Goal: Task Accomplishment & Management: Complete application form

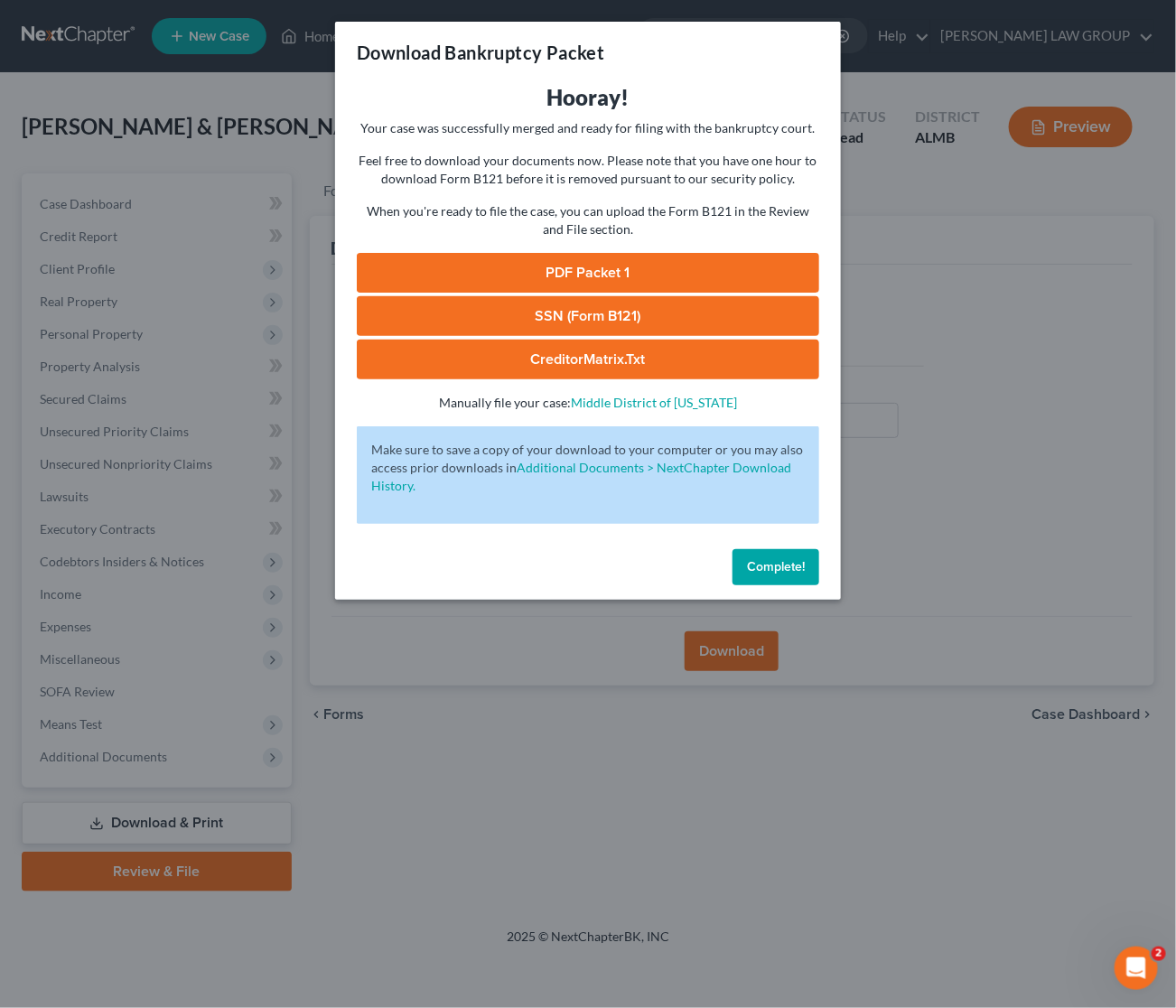
click at [948, 340] on div "Download Bankruptcy Packet Hooray! Your case was successfully merged and ready …" at bounding box center [588, 504] width 1176 height 1008
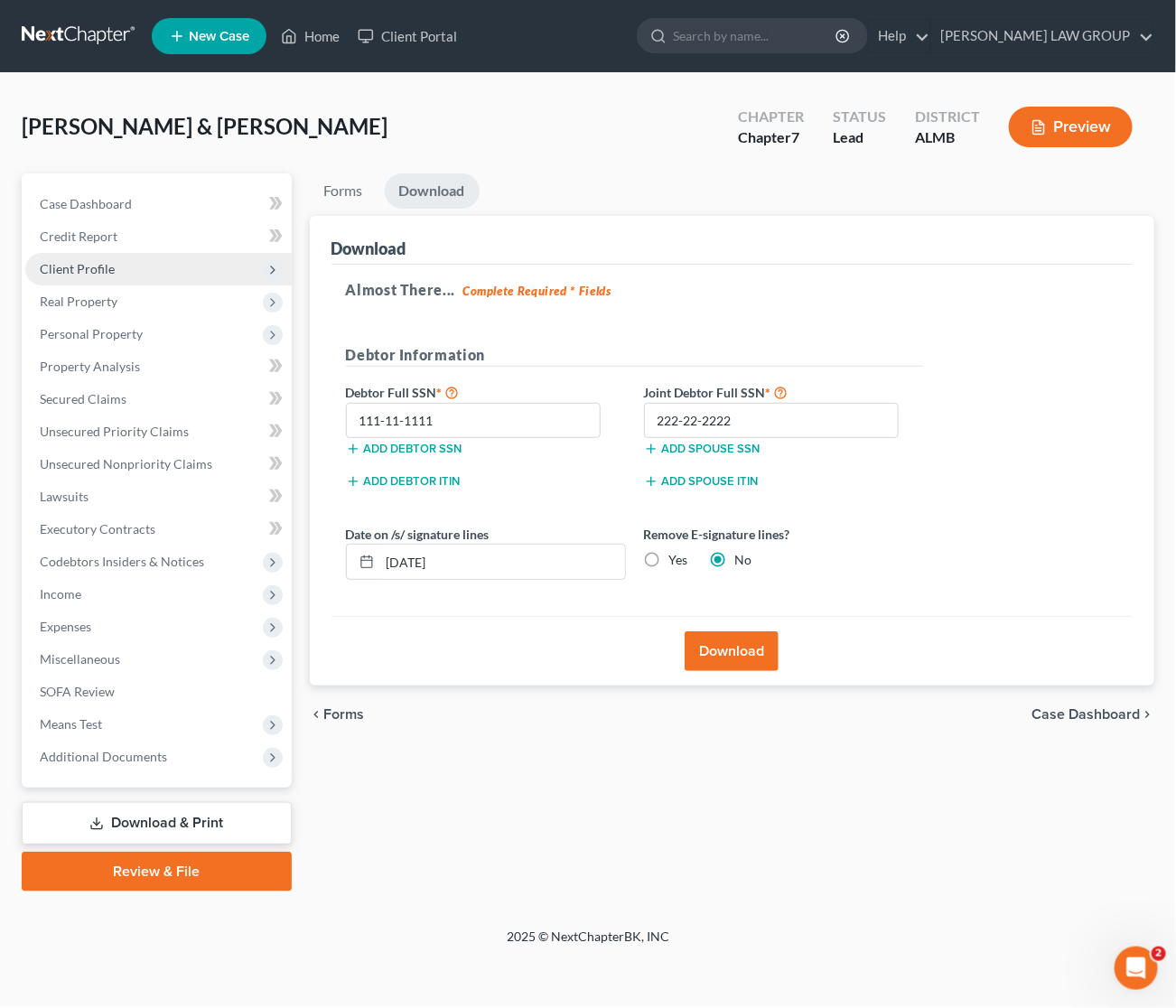
click at [113, 263] on span "Client Profile" at bounding box center [158, 269] width 267 height 32
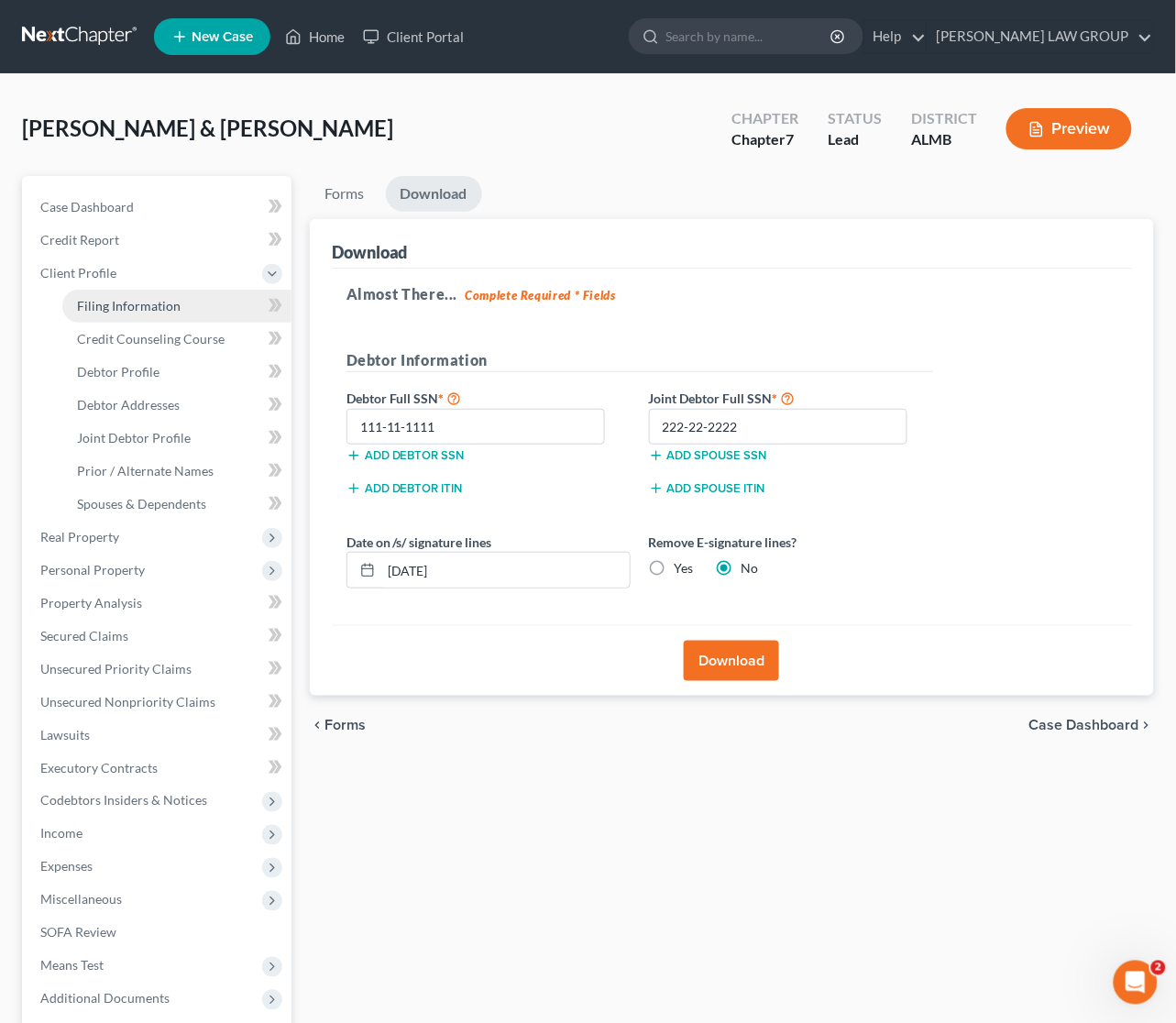
click at [117, 306] on span "Filing Information" at bounding box center [129, 306] width 104 height 16
select select "1"
select select "0"
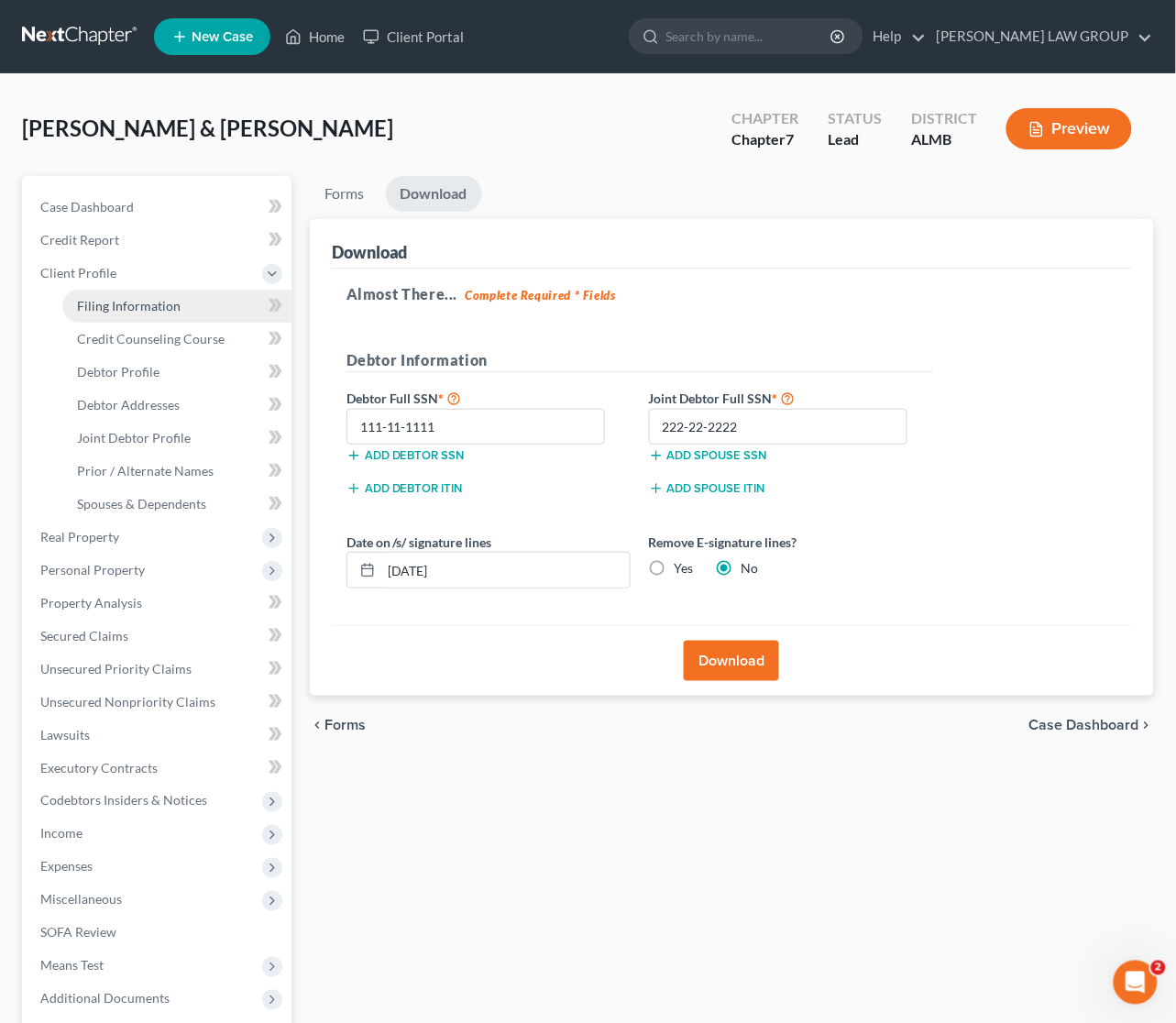
select select "0"
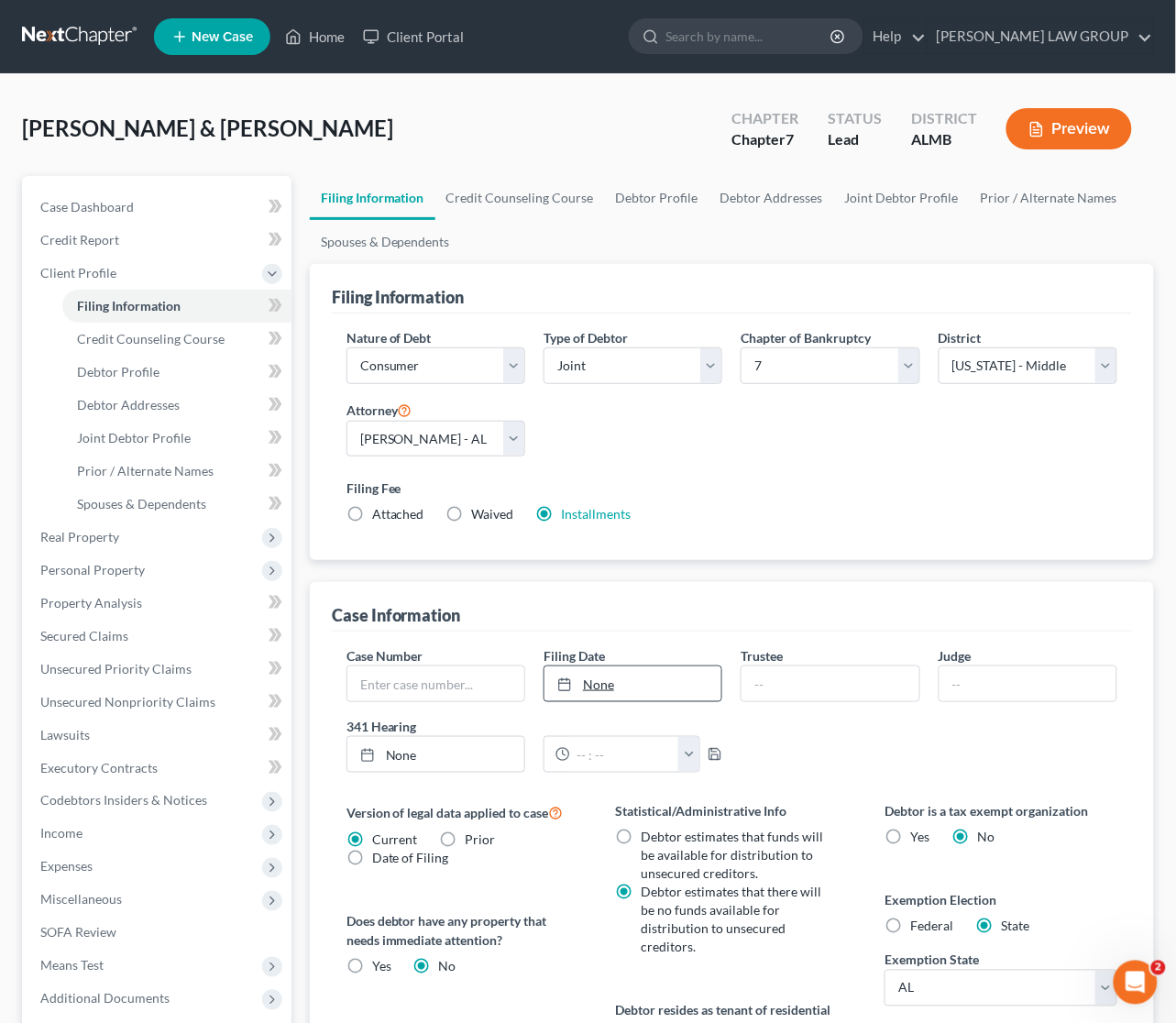
type input "[DATE]"
click at [655, 689] on link "[DATE]" at bounding box center [632, 683] width 177 height 35
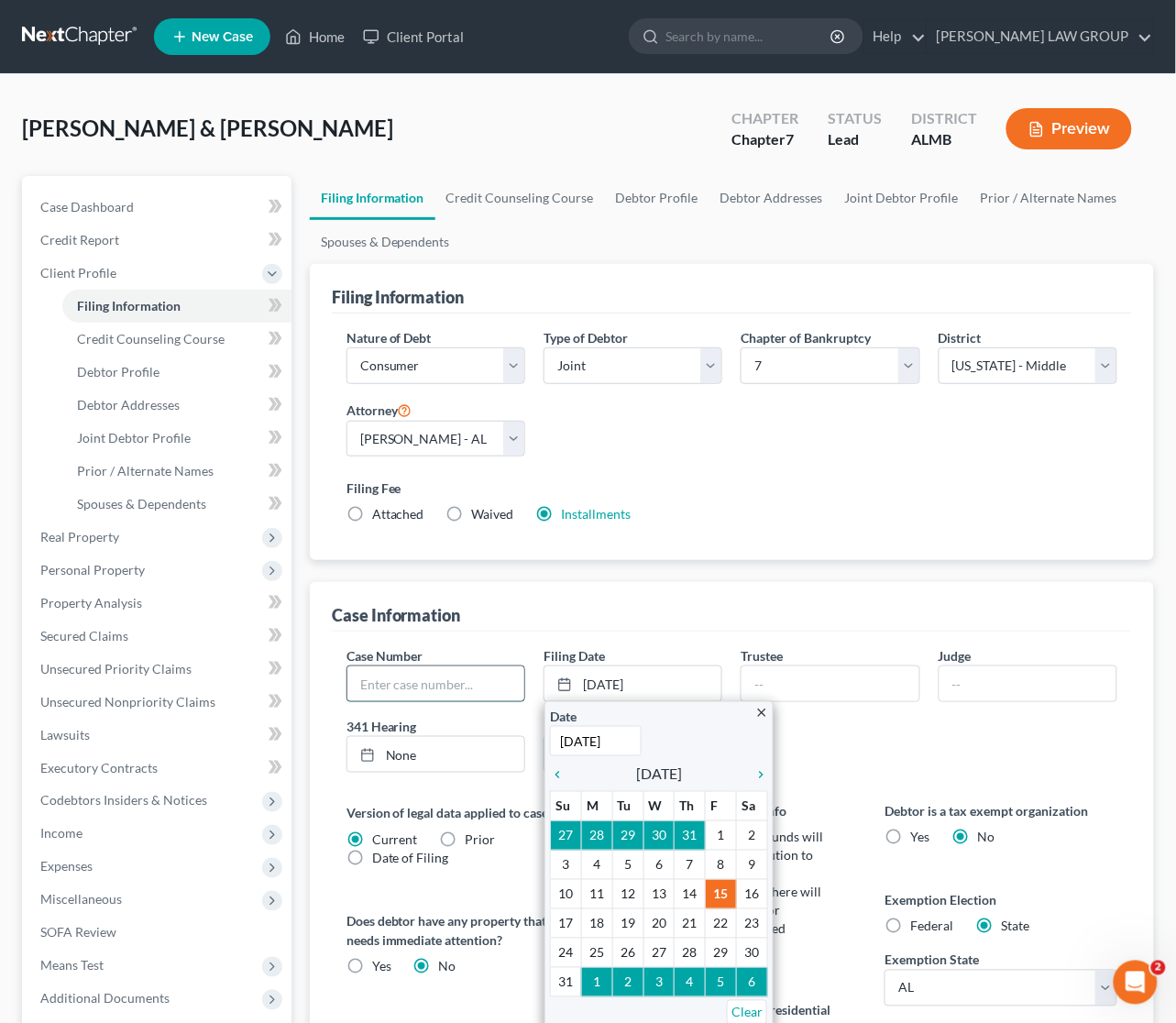
click at [416, 685] on input "text" at bounding box center [436, 683] width 177 height 35
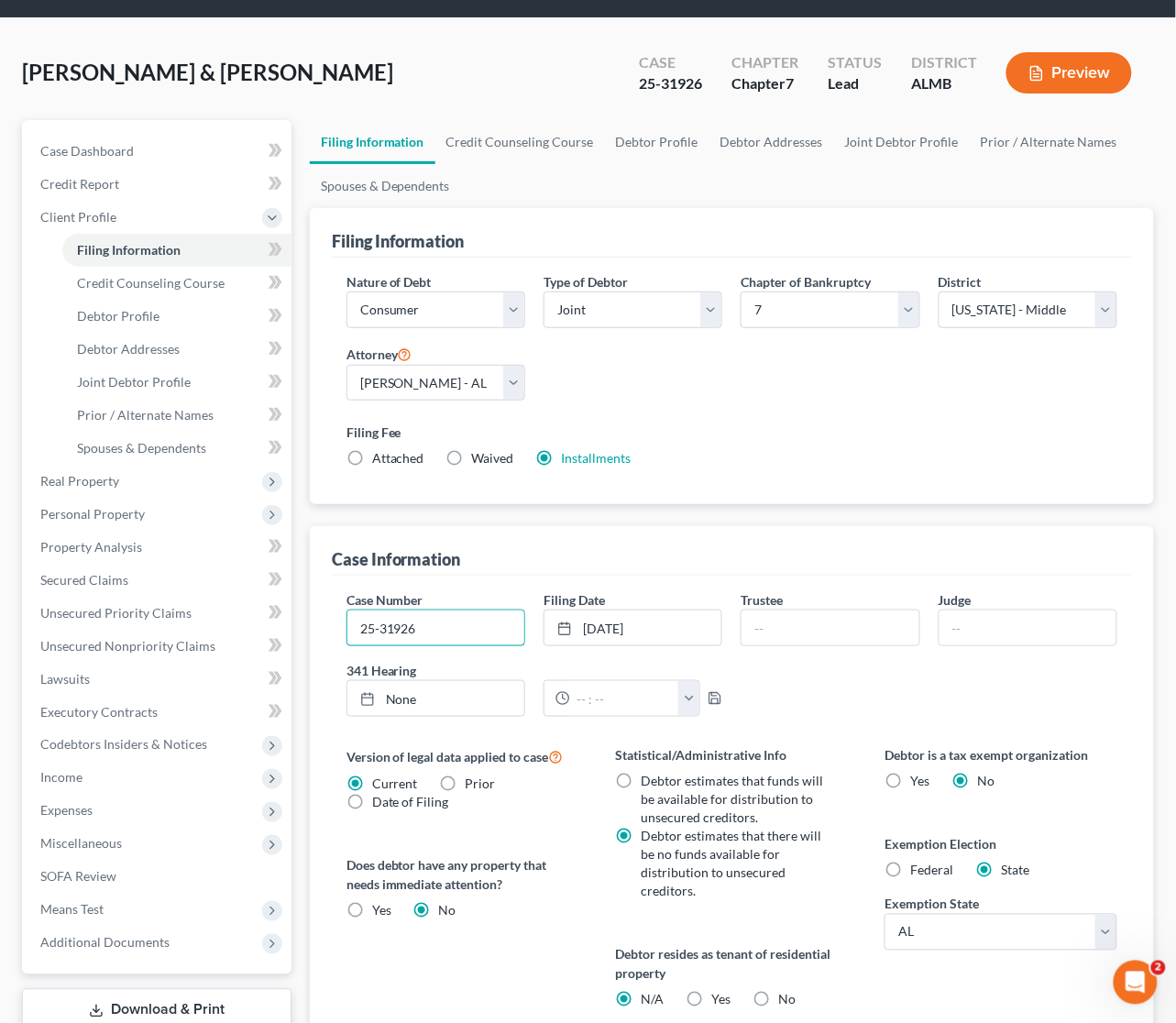
scroll to position [322, 0]
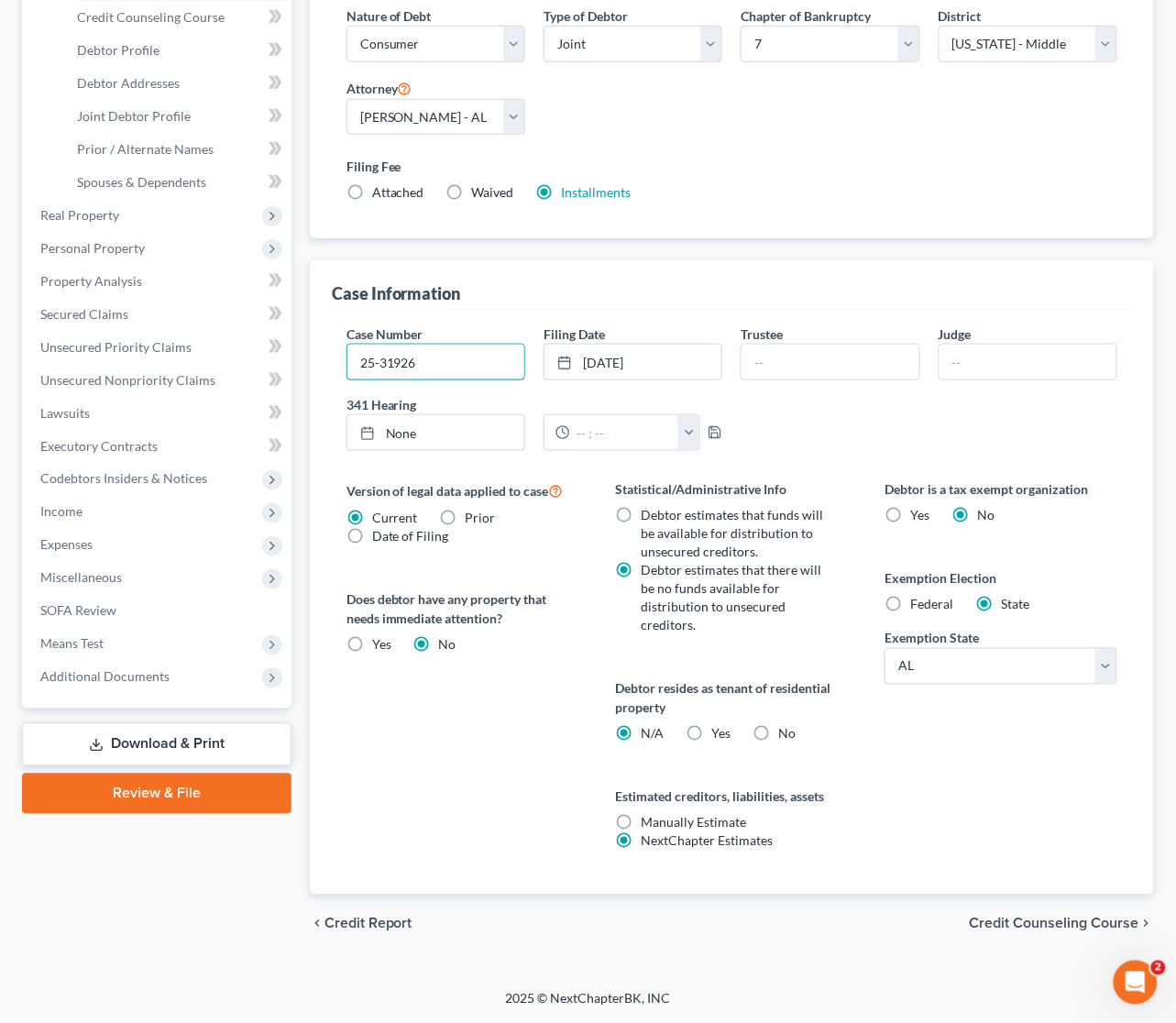
type input "25-31926"
click at [502, 752] on div "Version of legal data applied to case Current Prior Date of Filing Legal data v…" at bounding box center [463, 687] width 270 height 415
click at [130, 598] on link "SOFA Review" at bounding box center [159, 610] width 266 height 33
